Goal: Task Accomplishment & Management: Complete application form

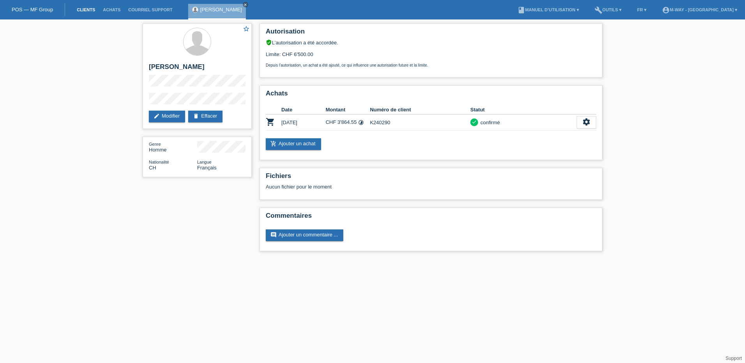
click at [88, 9] on link "Clients" at bounding box center [86, 9] width 26 height 5
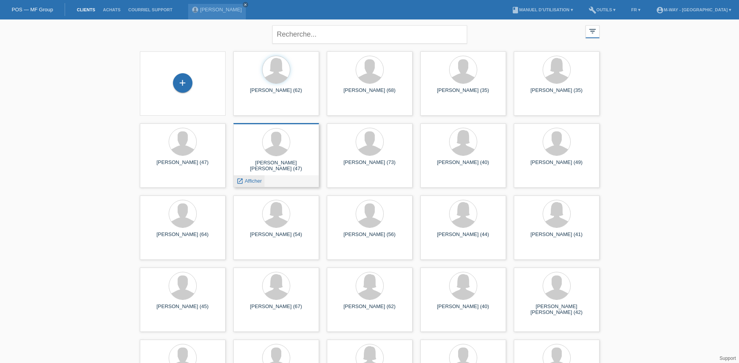
click at [249, 180] on span "Afficher" at bounding box center [253, 181] width 17 height 6
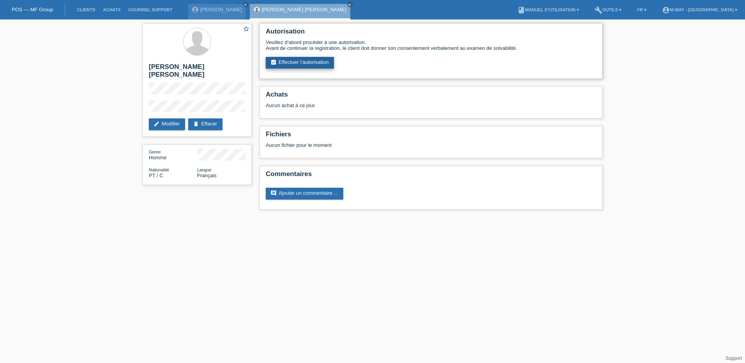
click at [312, 63] on link "assignment_turned_in Effectuer l’autorisation" at bounding box center [300, 63] width 68 height 12
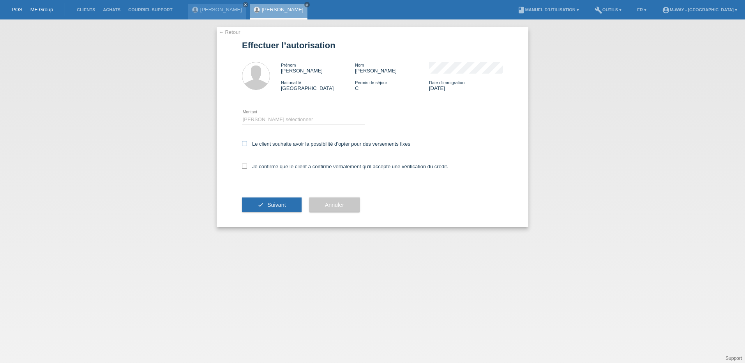
click at [245, 143] on icon at bounding box center [244, 143] width 5 height 5
click at [245, 143] on input "Le client souhaite avoir la possibilité d’opter pour des versements fixes" at bounding box center [244, 143] width 5 height 5
checkbox input "true"
click at [275, 117] on select "Veuillez sélectionner CHF 1.00 - CHF 499.00 CHF 500.00 - CHF 1'999.00 CHF 2'000…" at bounding box center [303, 119] width 123 height 9
select select "3"
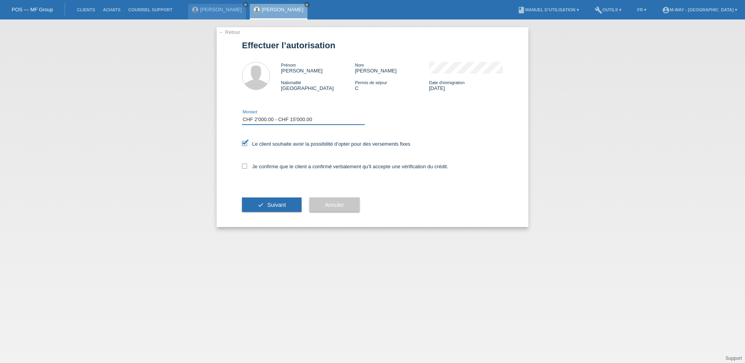
click at [242, 115] on select "Veuillez sélectionner CHF 1.00 - CHF 499.00 CHF 500.00 - CHF 1'999.00 CHF 2'000…" at bounding box center [303, 119] width 123 height 9
click at [244, 168] on icon at bounding box center [244, 166] width 5 height 5
click at [244, 168] on input "Je confirme que le client a confirmé verbalement qu'il accepte une vérification…" at bounding box center [244, 166] width 5 height 5
checkbox input "true"
click at [272, 207] on span "Suivant" at bounding box center [276, 205] width 19 height 6
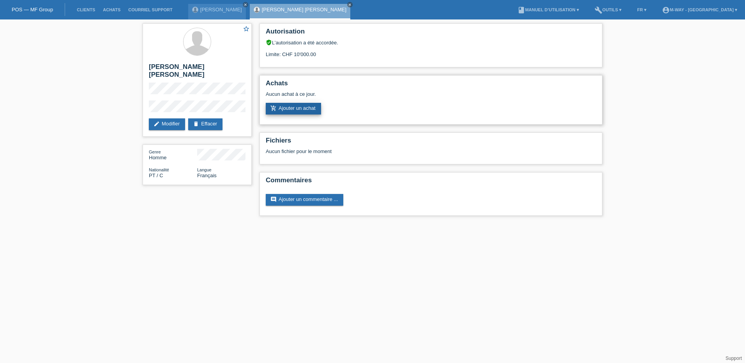
click at [291, 108] on link "add_shopping_cart Ajouter un achat" at bounding box center [293, 109] width 55 height 12
click at [286, 106] on link "add_shopping_cart Ajouter un achat" at bounding box center [293, 109] width 55 height 12
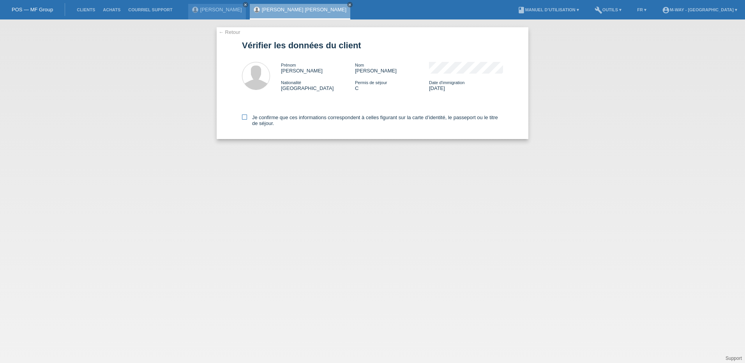
click at [244, 118] on icon at bounding box center [244, 117] width 5 height 5
click at [244, 118] on input "Je confirme que ces informations correspondent à celles figurant sur la carte d…" at bounding box center [244, 117] width 5 height 5
checkbox input "true"
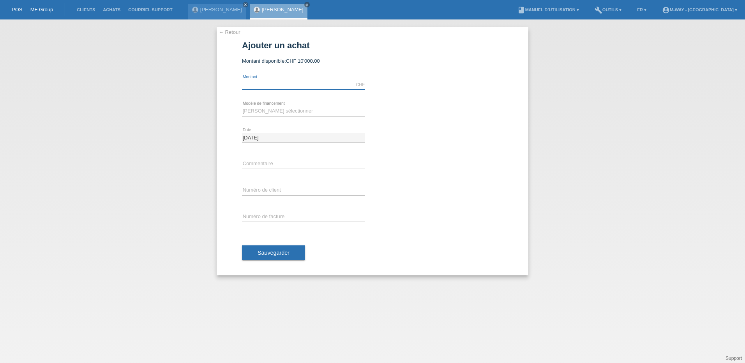
click at [277, 84] on input "text" at bounding box center [303, 85] width 123 height 10
type input "4118.00"
click at [279, 107] on select "[PERSON_NAME] sélectionner Taux fixes Achat sur facture avec paiement partiel" at bounding box center [303, 110] width 123 height 9
select select "77"
click at [242, 106] on select "[PERSON_NAME] sélectionner Taux fixes Achat sur facture avec paiement partiel" at bounding box center [303, 110] width 123 height 9
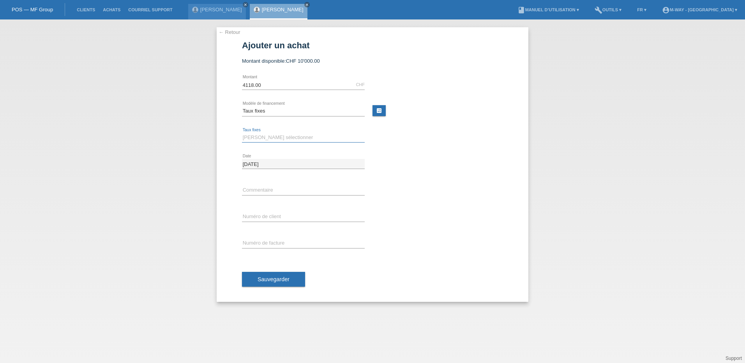
click at [271, 138] on select "Veuillez sélectionner 4 versements 5 versements 6 versements 7 versements 8 ver…" at bounding box center [303, 137] width 123 height 9
select select "202"
click at [242, 133] on select "Veuillez sélectionner 4 versements 5 versements 6 versements 7 versements 8 ver…" at bounding box center [303, 137] width 123 height 9
click at [267, 216] on input "text" at bounding box center [303, 217] width 123 height 10
type input "K243269"
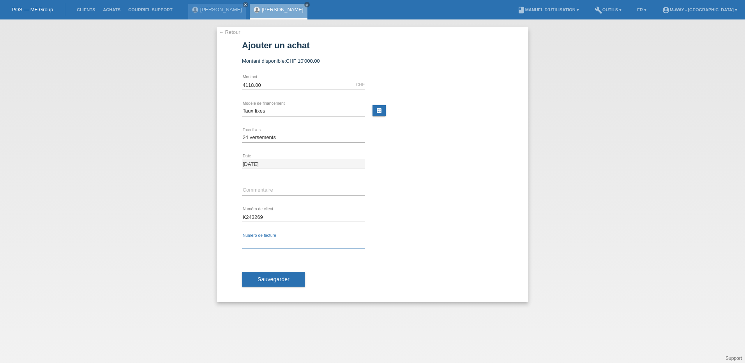
click at [268, 239] on input "text" at bounding box center [303, 243] width 123 height 10
type input "27847/24"
click at [278, 274] on button "Sauvegarder" at bounding box center [273, 279] width 63 height 15
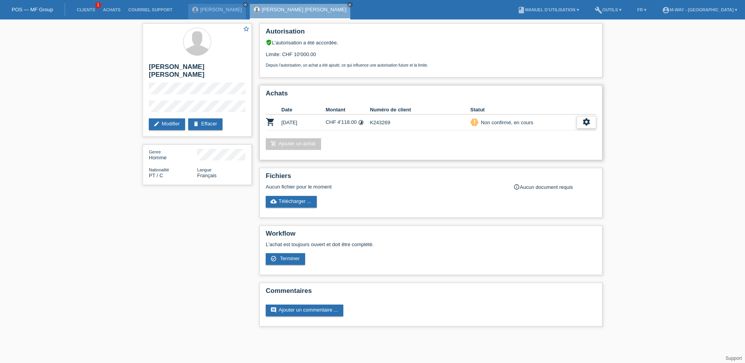
click at [587, 124] on icon "settings" at bounding box center [586, 122] width 9 height 9
click at [538, 156] on span "Terminer" at bounding box center [532, 157] width 22 height 9
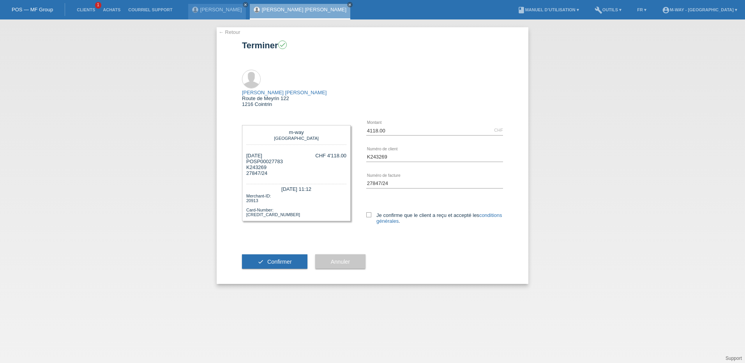
drag, startPoint x: 369, startPoint y: 200, endPoint x: 288, endPoint y: 226, distance: 84.2
click at [368, 212] on label "Je confirme que le client a reçu et accepté les conditions générales ." at bounding box center [434, 218] width 137 height 12
click at [368, 212] on input "Je confirme que le client a reçu et accepté les conditions générales ." at bounding box center [368, 214] width 5 height 5
checkbox input "true"
click at [283, 254] on button "check Confirmer" at bounding box center [274, 261] width 65 height 15
